Goal: Find specific page/section: Find specific page/section

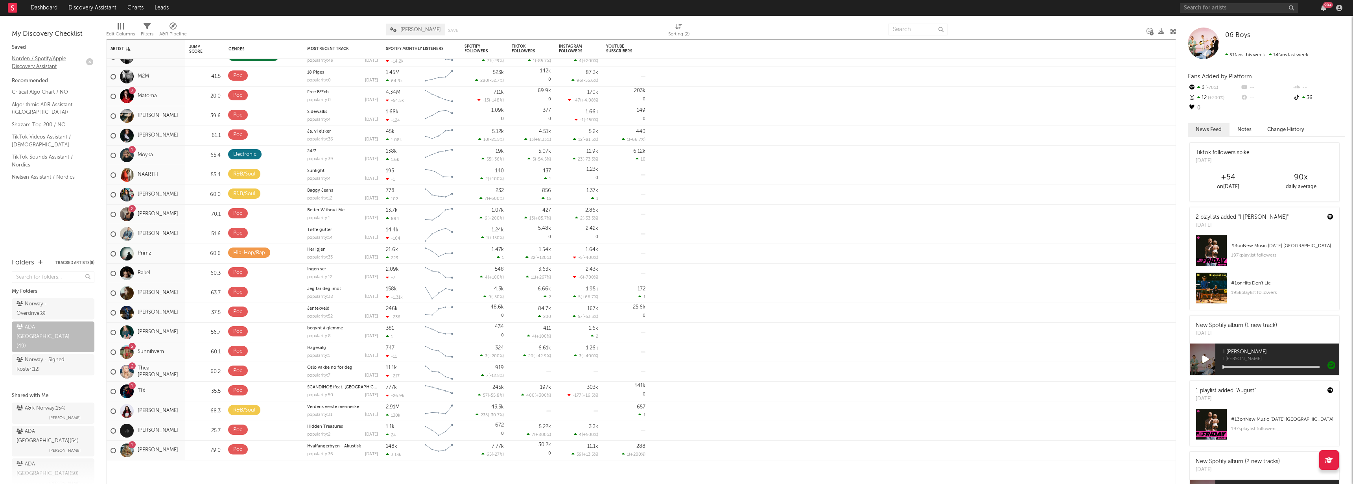
click at [38, 67] on link "Norden / Spotify/Apple Discovery Assistant" at bounding box center [49, 62] width 75 height 16
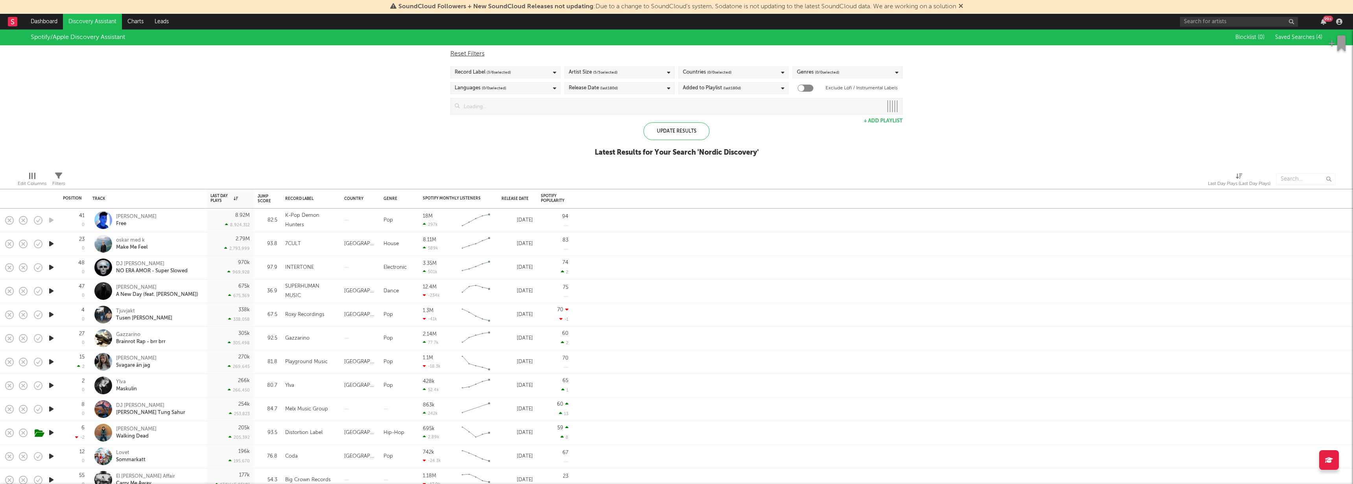
click at [963, 6] on icon at bounding box center [961, 6] width 5 height 6
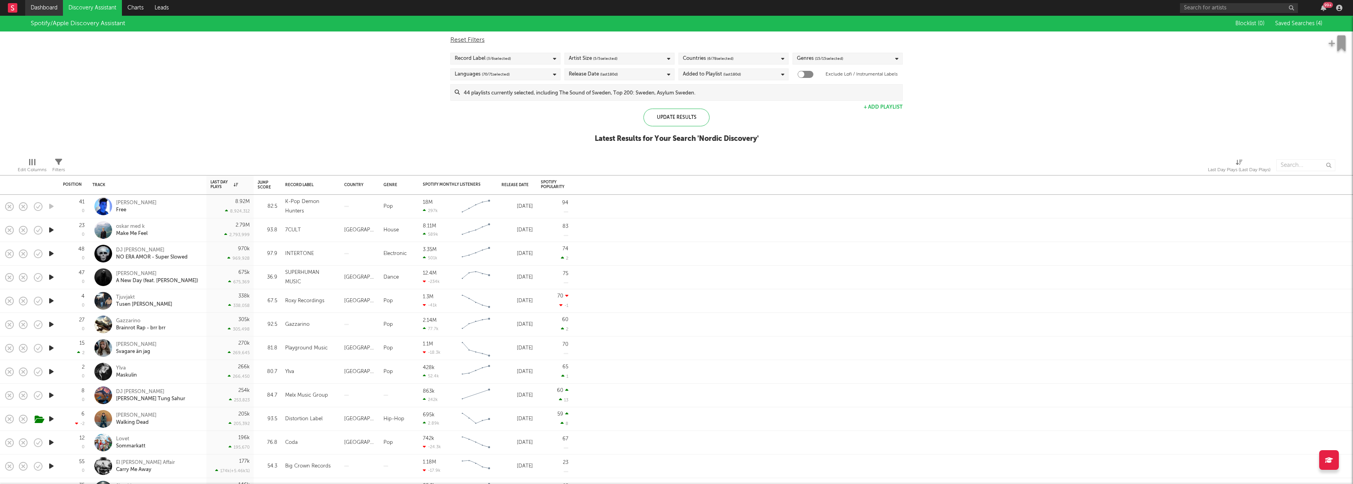
click at [50, 7] on link "Dashboard" at bounding box center [44, 8] width 38 height 16
